Goal: Information Seeking & Learning: Learn about a topic

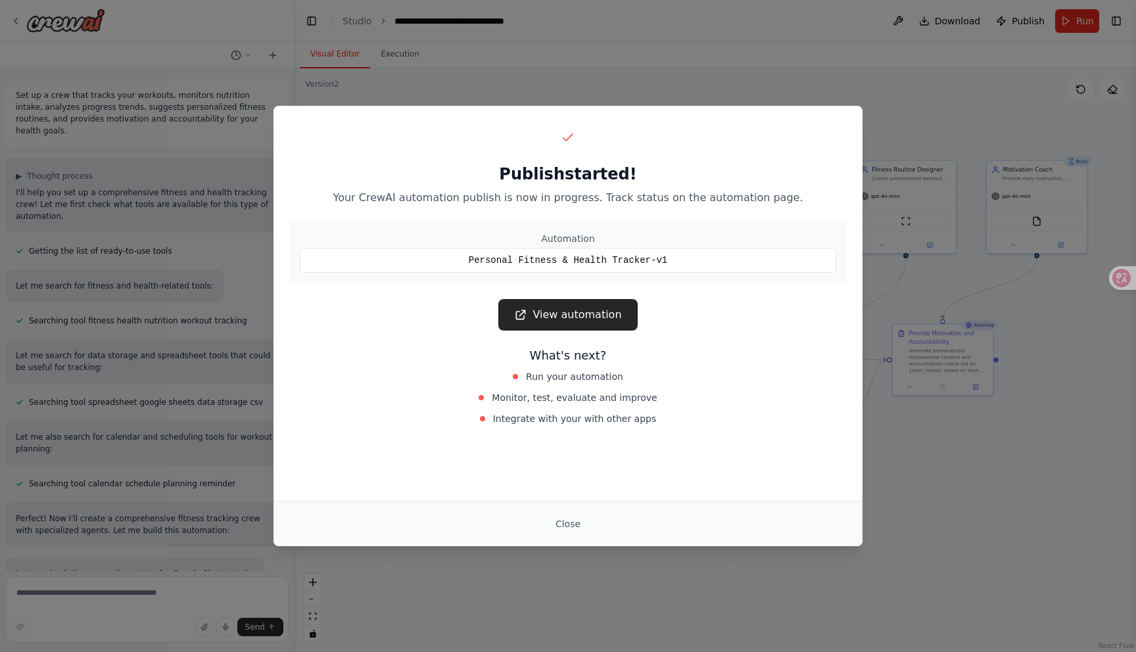
scroll to position [1146, 0]
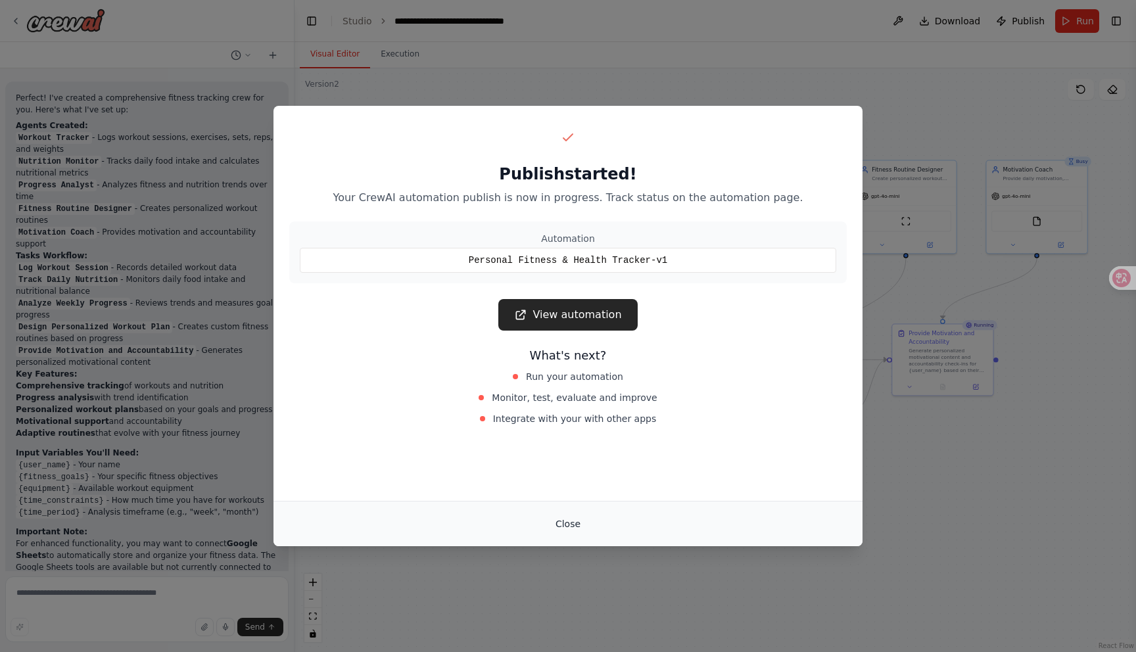
click at [565, 528] on button "Close" at bounding box center [568, 524] width 46 height 24
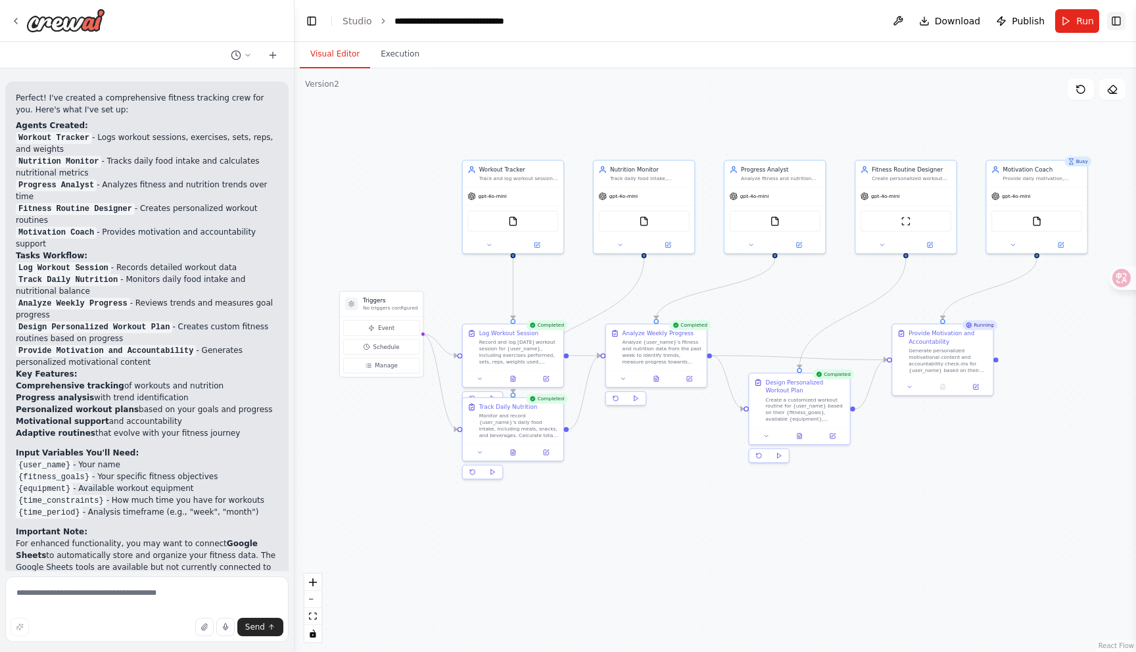
click at [1118, 19] on button "Toggle Right Sidebar" at bounding box center [1116, 21] width 18 height 18
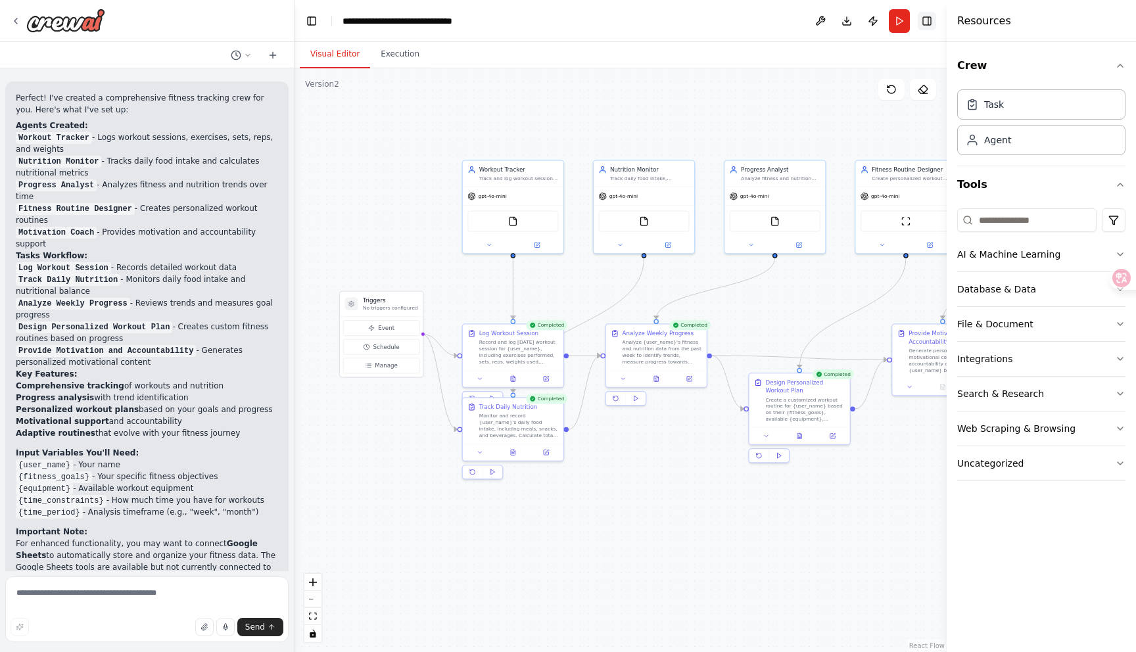
click at [925, 21] on button "Toggle Right Sidebar" at bounding box center [926, 21] width 18 height 18
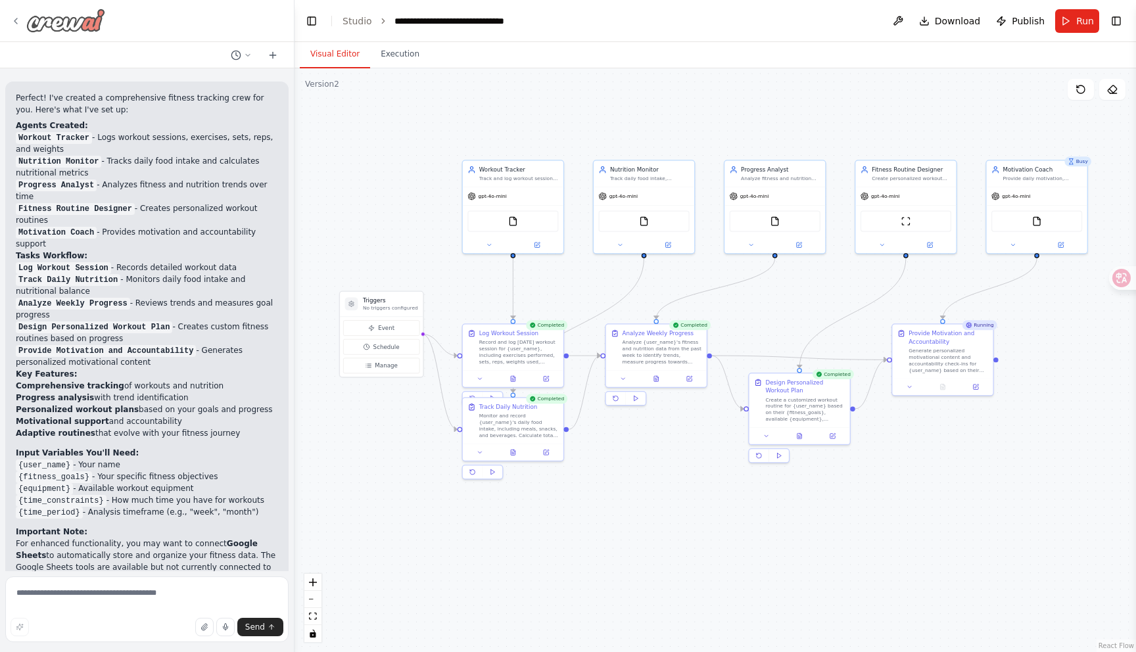
click at [32, 20] on img at bounding box center [65, 21] width 79 height 24
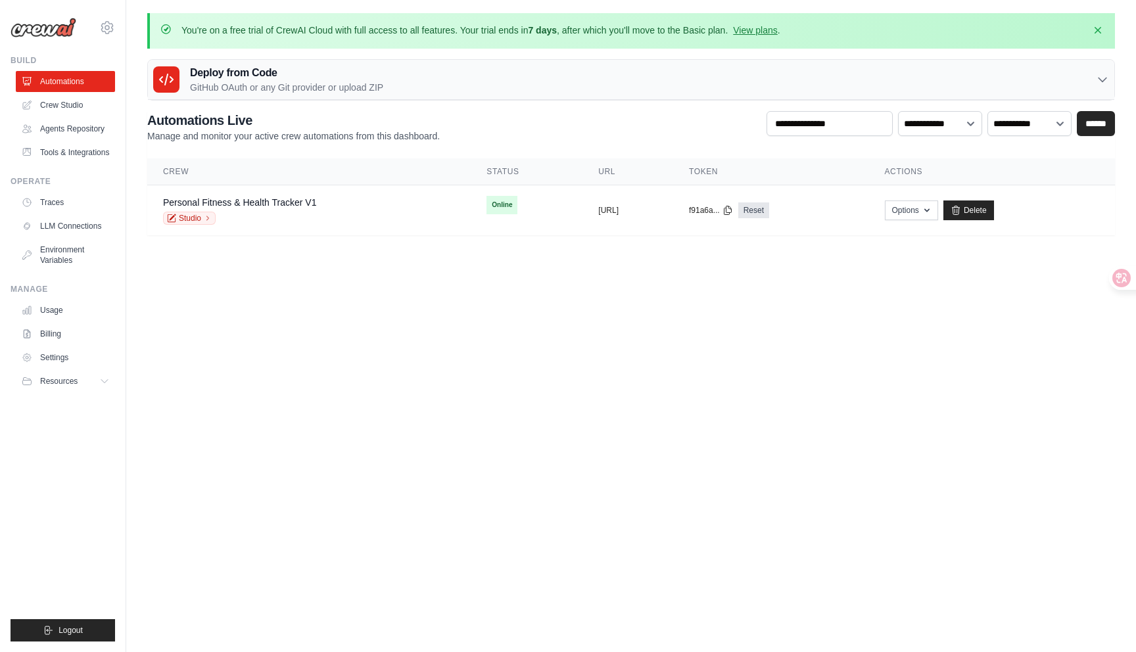
click at [83, 447] on ul "Build Automations Crew Studio Agents Repository Tools & Integrations" at bounding box center [63, 348] width 104 height 586
click at [106, 28] on icon at bounding box center [107, 28] width 16 height 16
click at [393, 380] on body "[EMAIL_ADDRESS][DOMAIN_NAME] Settings Build Automations" at bounding box center [568, 326] width 1136 height 652
click at [99, 388] on button "Resources" at bounding box center [66, 381] width 99 height 21
click at [87, 409] on span "Documentation" at bounding box center [73, 403] width 53 height 11
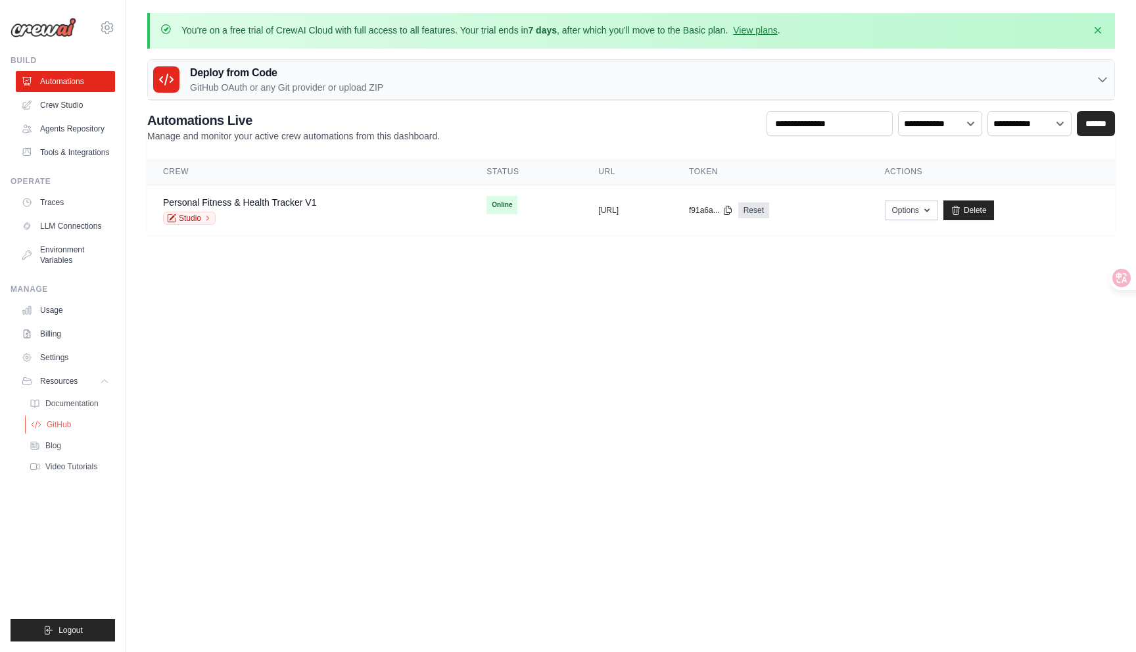
click at [71, 430] on span "GitHub" at bounding box center [59, 424] width 24 height 11
click at [54, 472] on span "Video Tutorials" at bounding box center [73, 466] width 52 height 11
click at [69, 455] on link "Blog" at bounding box center [70, 445] width 91 height 18
